Goal: Information Seeking & Learning: Learn about a topic

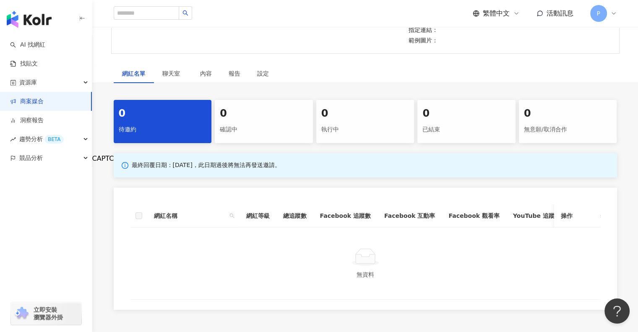
scroll to position [153, 0]
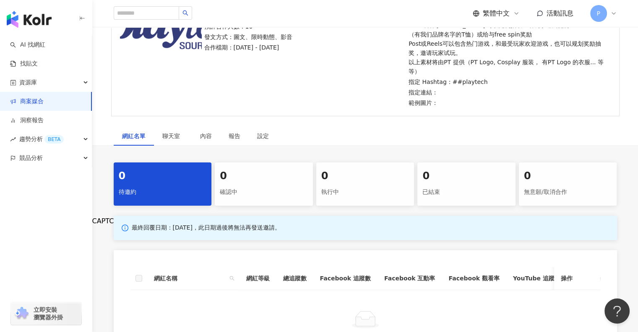
click at [392, 231] on div "最終回覆日期：[DATE]，此日期過後將無法再發送邀請。 網紅名稱 網紅等級 總追蹤數 Facebook 追蹤數 Facebook 互動率 Facebook …" at bounding box center [365, 293] width 503 height 156
click at [171, 133] on span "聊天室" at bounding box center [172, 136] width 21 height 6
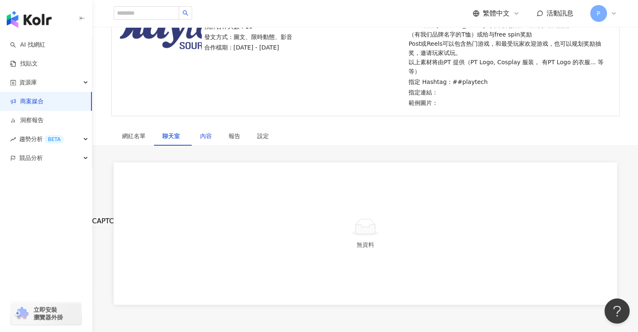
click at [202, 131] on div "內容" at bounding box center [206, 135] width 12 height 9
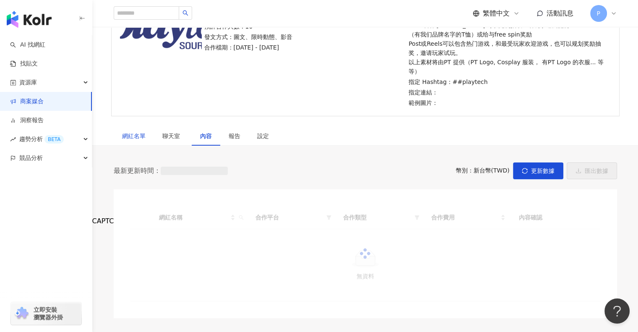
click at [135, 131] on div "網紅名單" at bounding box center [133, 135] width 23 height 9
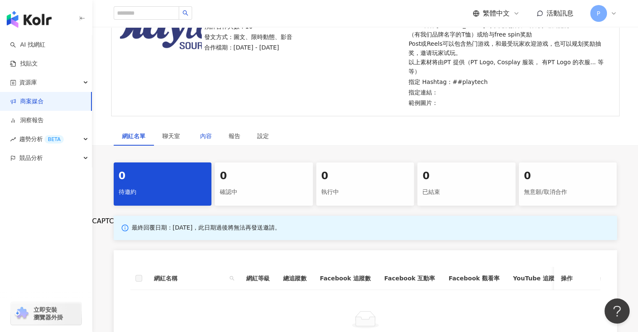
click at [202, 131] on div "內容" at bounding box center [206, 135] width 12 height 9
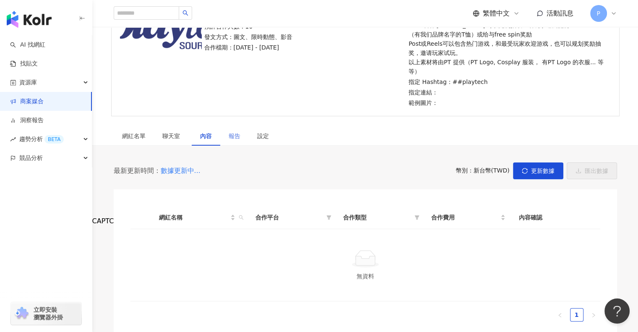
click at [228, 126] on div "報告" at bounding box center [234, 135] width 29 height 19
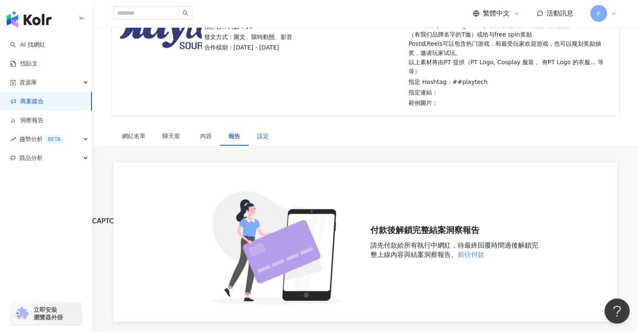
drag, startPoint x: 260, startPoint y: 117, endPoint x: 207, endPoint y: 147, distance: 61.2
click at [260, 131] on div "設定" at bounding box center [263, 135] width 12 height 9
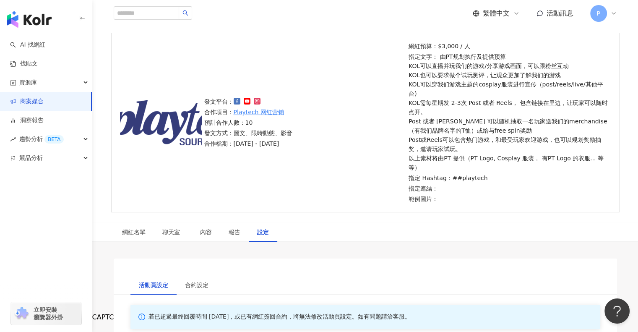
scroll to position [126, 0]
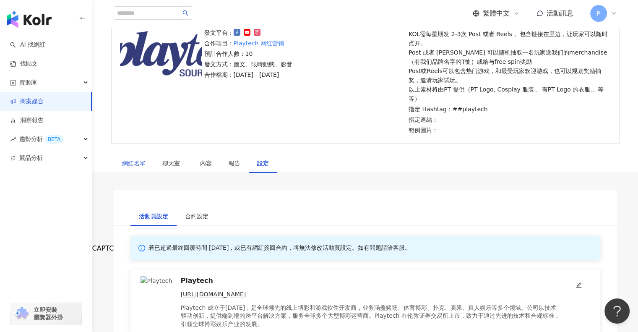
click at [136, 158] on div "網紅名單" at bounding box center [133, 162] width 23 height 9
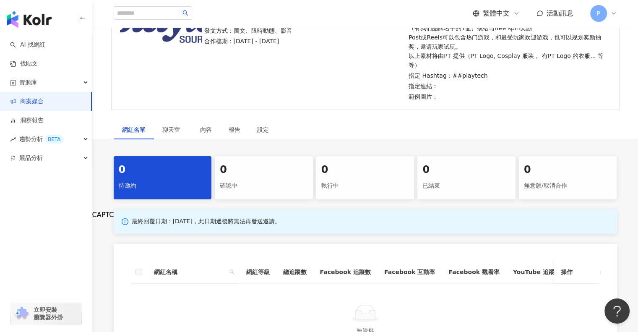
scroll to position [210, 0]
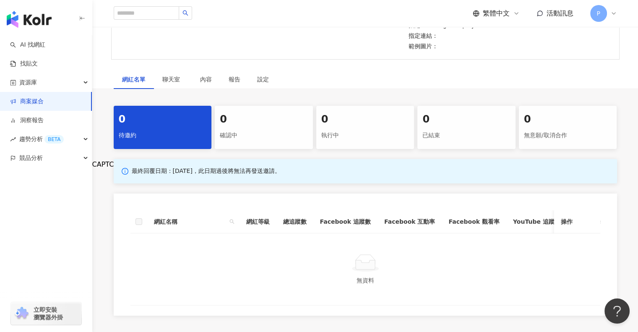
drag, startPoint x: 283, startPoint y: 171, endPoint x: 432, endPoint y: 120, distance: 157.1
click at [283, 171] on div "最終回覆日期：[DATE]，此日期過後將無法再發送邀請。 網紅名稱 網紅等級 總追蹤數 Facebook 追蹤數 Facebook 互動率 Facebook …" at bounding box center [365, 237] width 503 height 156
click at [478, 112] on div "0" at bounding box center [466, 119] width 88 height 14
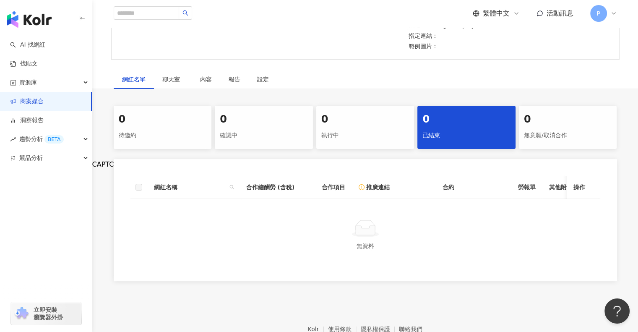
click at [245, 112] on div "0" at bounding box center [264, 119] width 88 height 14
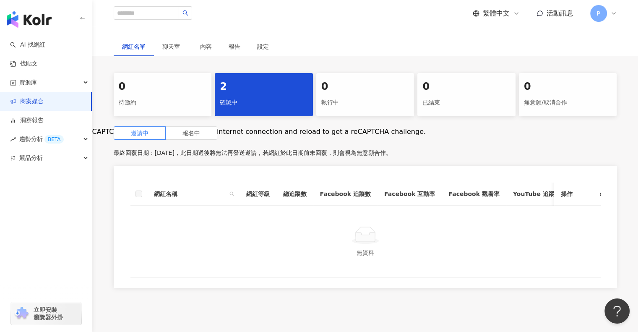
scroll to position [284, 0]
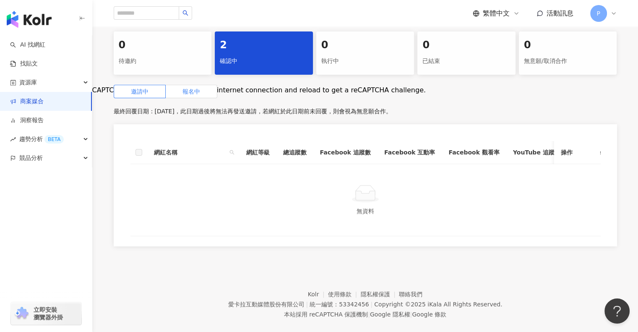
click at [189, 88] on span "報名中" at bounding box center [191, 91] width 18 height 7
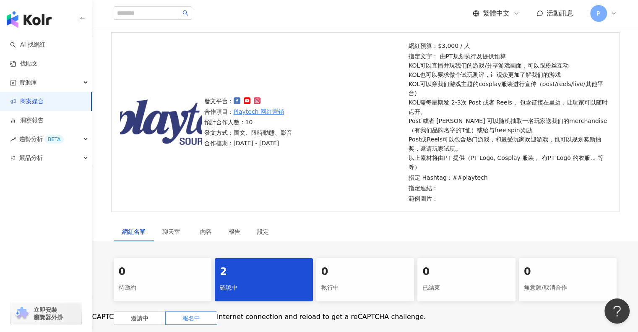
scroll to position [10, 0]
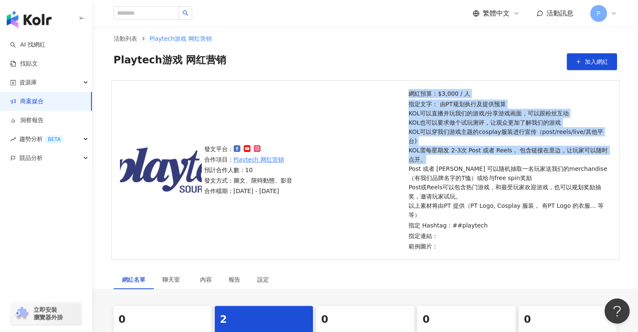
drag, startPoint x: 407, startPoint y: 114, endPoint x: 576, endPoint y: 155, distance: 173.0
click at [576, 155] on div "網紅預算：$3,000 / 人 指定文字： 由PT规划执行及提供预算 KOL可以直播并玩我们的游戏/分享游戏画面，可以跟粉丝互动 KOL也可以要求做个试玩测评…" at bounding box center [508, 170] width 205 height 162
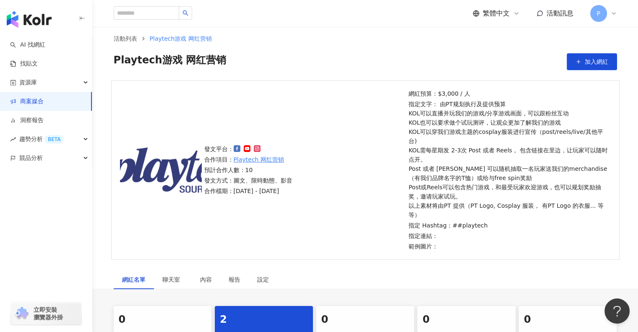
click at [555, 166] on p "指定文字： 由PT规划执行及提供预算 KOL可以直播并玩我们的游戏/分享游戏画面，可以跟粉丝互动 KOL也可以要求做个试玩测评，让观众更加了解我们的游戏 KO…" at bounding box center [508, 159] width 200 height 120
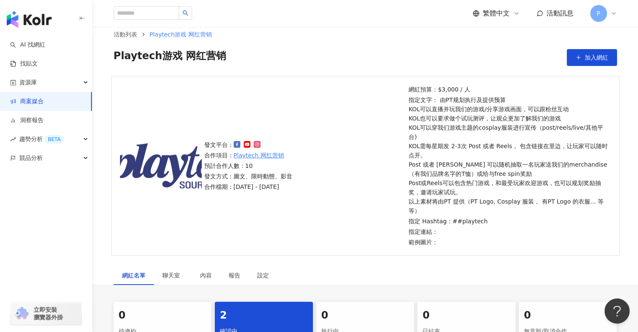
scroll to position [0, 0]
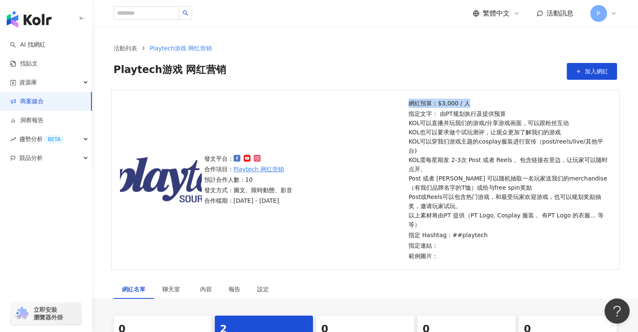
drag, startPoint x: 406, startPoint y: 102, endPoint x: 480, endPoint y: 107, distance: 73.5
click at [480, 107] on div "網紅預算：$3,000 / 人 指定文字： 由PT规划执行及提供预算 KOL可以直播并玩我们的游戏/分享游戏画面，可以跟粉丝互动 KOL也可以要求做个试玩测评…" at bounding box center [508, 180] width 205 height 162
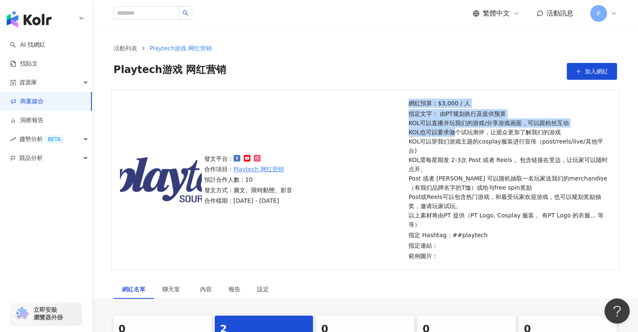
drag, startPoint x: 405, startPoint y: 124, endPoint x: 457, endPoint y: 131, distance: 52.1
click at [457, 131] on div "發文平台： 合作項目： Playtech 网红营销 預計合作人數：10 發文方式：圖文、限時動態、影音 合作檔期：[DATE] - [DATE] 網紅預算：$…" at bounding box center [365, 179] width 508 height 179
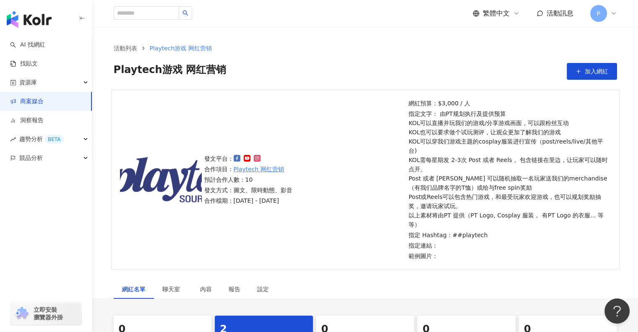
click at [458, 152] on p "指定文字： 由PT规划执行及提供预算 KOL可以直播并玩我们的游戏/分享游戏画面，可以跟粉丝互动 KOL也可以要求做个试玩测评，让观众更加了解我们的游戏 KO…" at bounding box center [508, 169] width 200 height 120
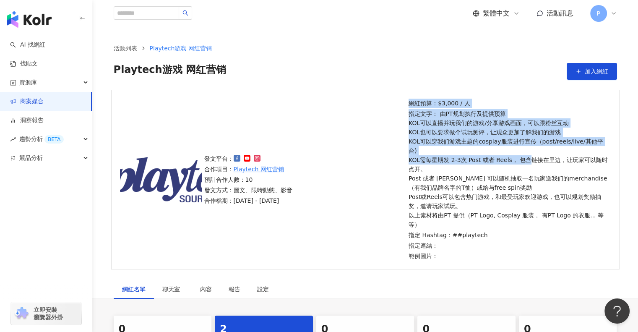
drag, startPoint x: 407, startPoint y: 123, endPoint x: 524, endPoint y: 149, distance: 119.7
click at [524, 149] on div "網紅預算：$3,000 / 人 指定文字： 由PT规划执行及提供预算 KOL可以直播并玩我们的游戏/分享游戏画面，可以跟粉丝互动 KOL也可以要求做个试玩测评…" at bounding box center [508, 180] width 205 height 162
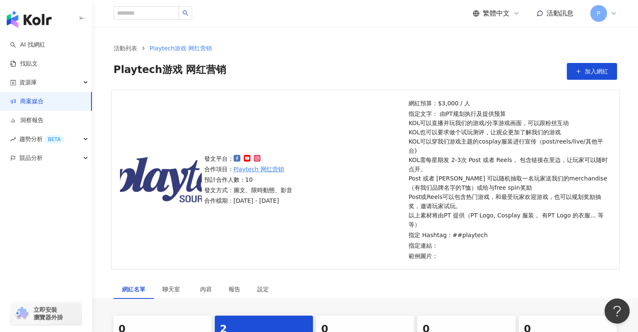
drag, startPoint x: 533, startPoint y: 163, endPoint x: 449, endPoint y: 159, distance: 84.0
click at [532, 164] on p "指定文字： 由PT规划执行及提供预算 KOL可以直播并玩我们的游戏/分享游戏画面，可以跟粉丝互动 KOL也可以要求做个试玩测评，让观众更加了解我们的游戏 KO…" at bounding box center [508, 169] width 200 height 120
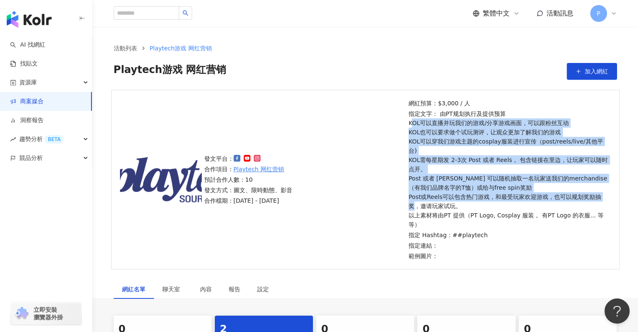
drag, startPoint x: 412, startPoint y: 124, endPoint x: 480, endPoint y: 199, distance: 100.9
click at [478, 199] on p "指定文字： 由PT规划执行及提供预算 KOL可以直播并玩我们的游戏/分享游戏画面，可以跟粉丝互动 KOL也可以要求做个试玩测评，让观众更加了解我们的游戏 KO…" at bounding box center [508, 169] width 200 height 120
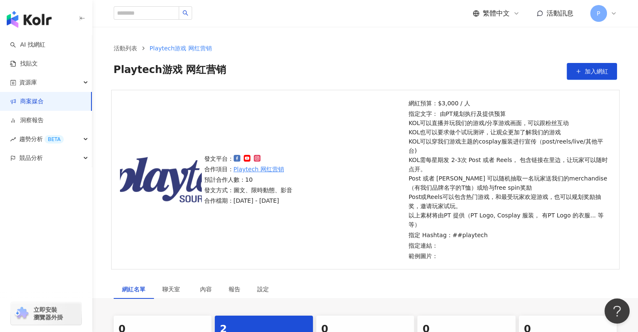
click at [511, 205] on p "指定文字： 由PT规划执行及提供预算 KOL可以直播并玩我们的游戏/分享游戏画面，可以跟粉丝互动 KOL也可以要求做个试玩测评，让观众更加了解我们的游戏 KO…" at bounding box center [508, 169] width 200 height 120
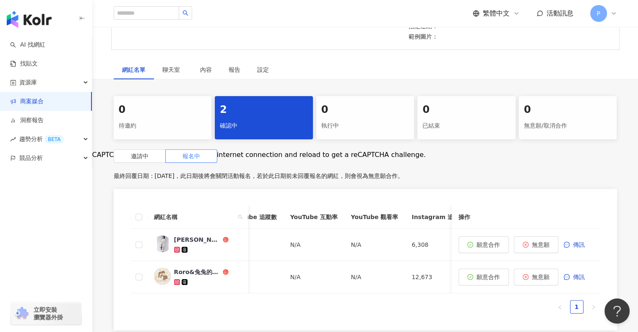
scroll to position [0, 405]
